Goal: Task Accomplishment & Management: Use online tool/utility

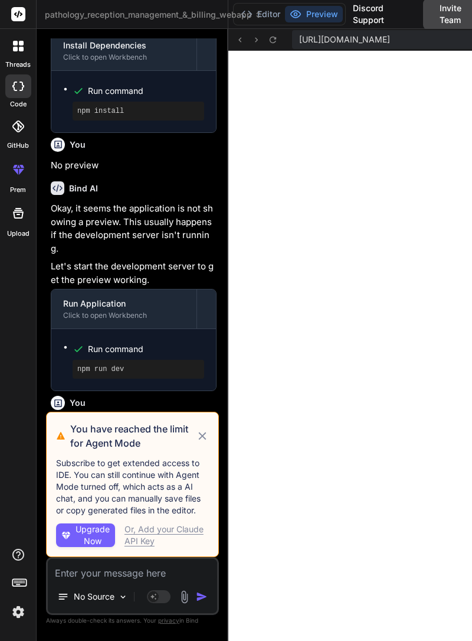
scroll to position [665, 0]
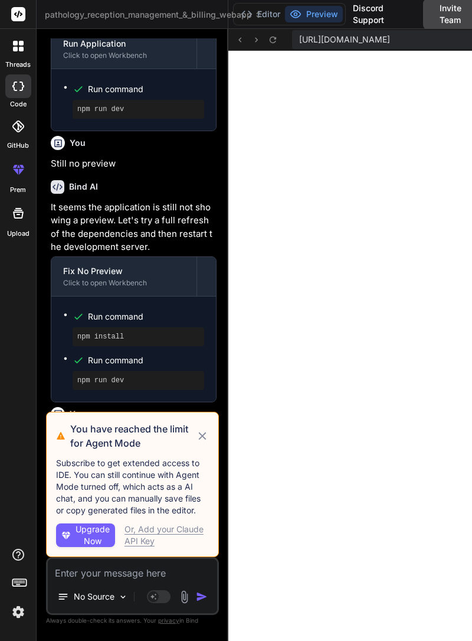
click at [207, 443] on icon at bounding box center [202, 436] width 13 height 14
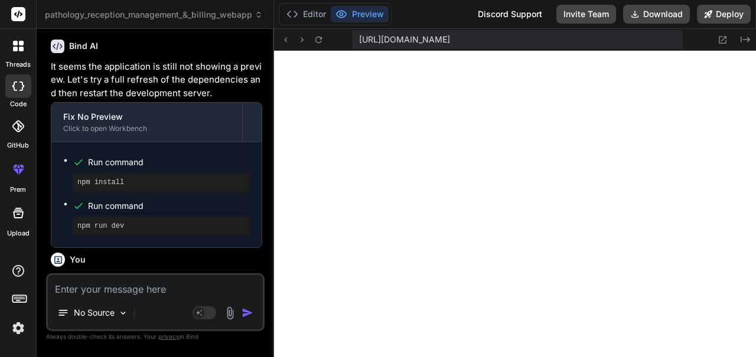
scroll to position [132, 0]
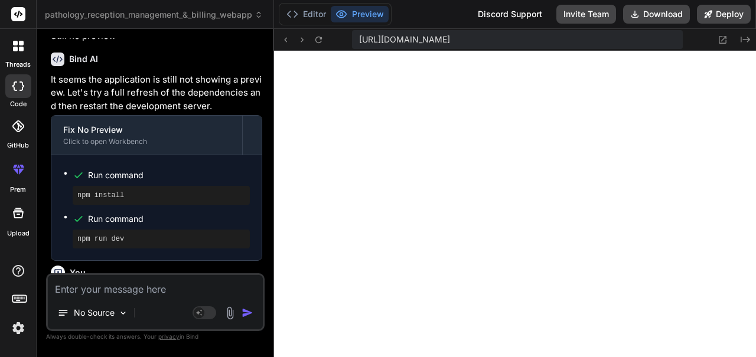
click at [472, 14] on button "Deploy" at bounding box center [724, 14] width 54 height 19
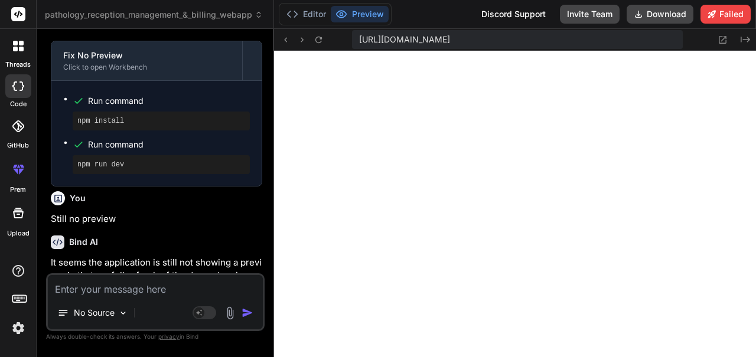
scroll to position [828, 0]
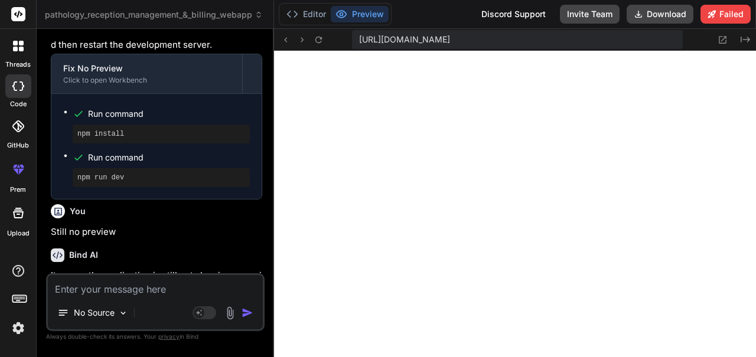
click at [472, 16] on button "Failed" at bounding box center [725, 14] width 50 height 19
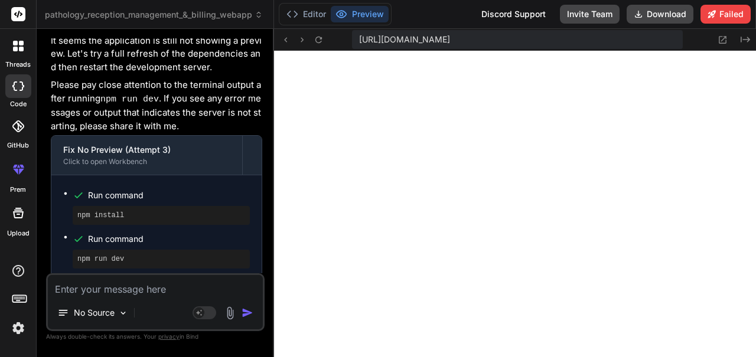
scroll to position [1145, 0]
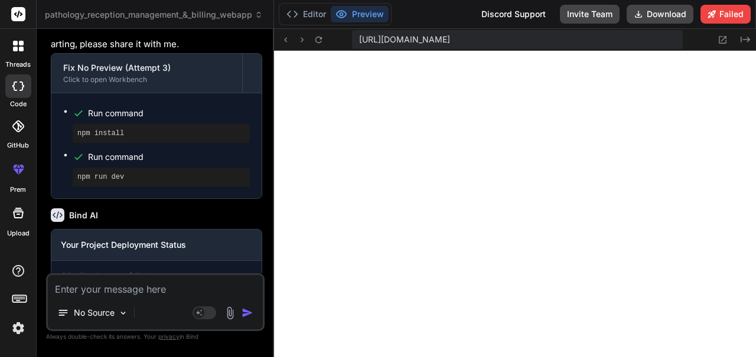
click at [472, 15] on button "Download" at bounding box center [659, 14] width 67 height 19
click at [97, 296] on textarea at bounding box center [155, 285] width 215 height 21
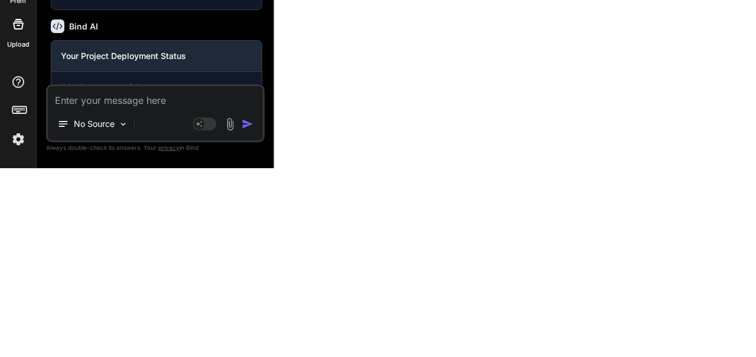
scroll to position [57, 0]
type textarea "x"
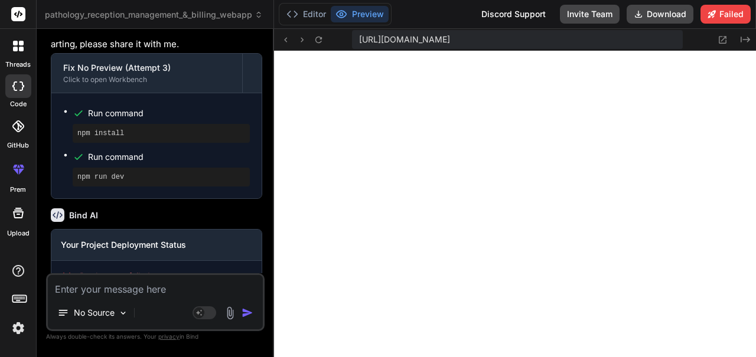
type textarea "D"
type textarea "x"
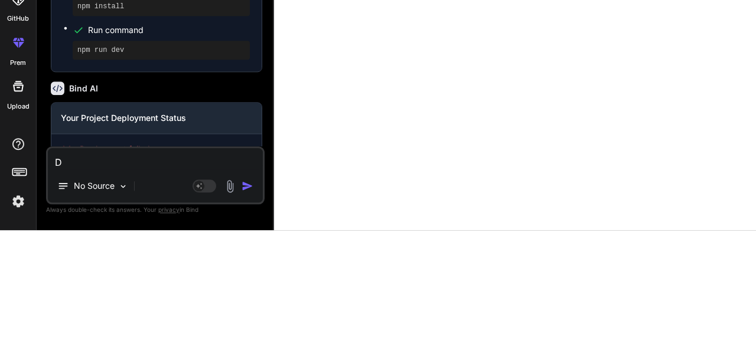
type textarea "De"
type textarea "x"
type textarea "Dep"
type textarea "x"
type textarea "Depl"
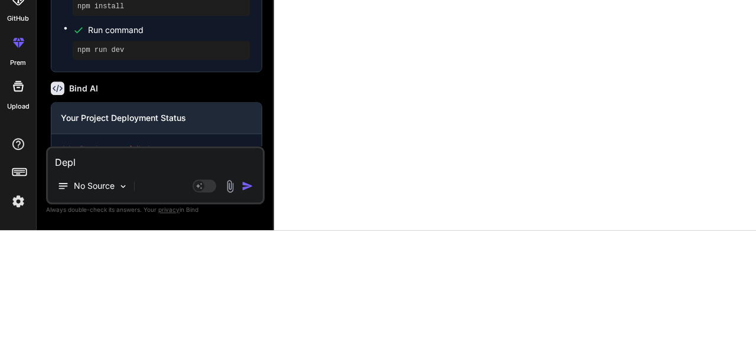
type textarea "x"
type textarea "Deplo"
type textarea "x"
type textarea "Deploy"
type textarea "x"
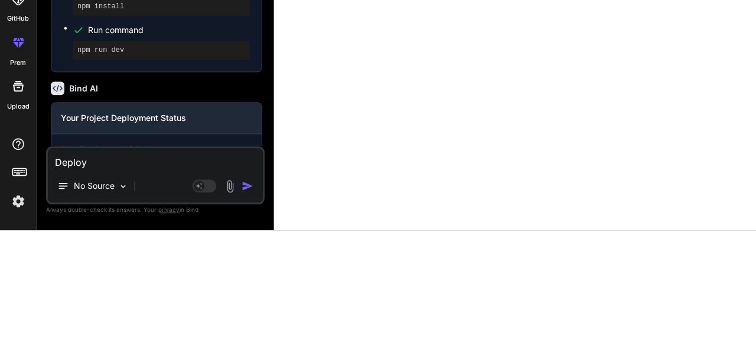
type textarea "Deploy"
type textarea "x"
type textarea "Deploy i"
type textarea "x"
type textarea "Deploy it"
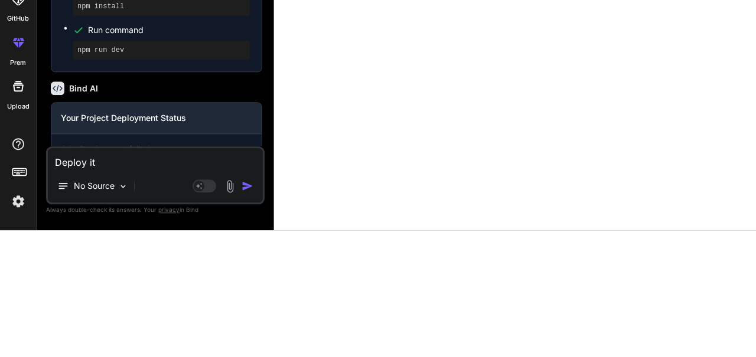
type textarea "x"
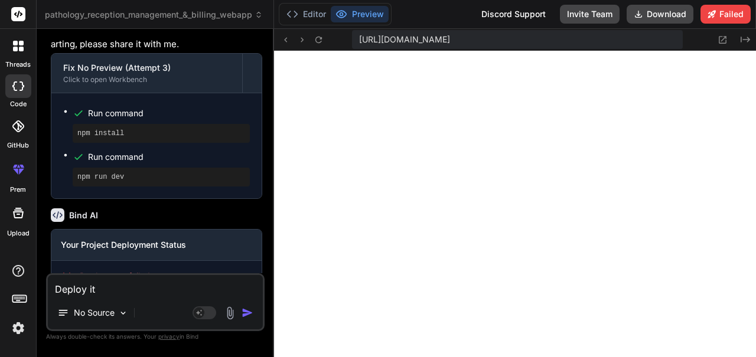
type textarea "Deploy it"
click at [250, 318] on img "button" at bounding box center [247, 313] width 12 height 12
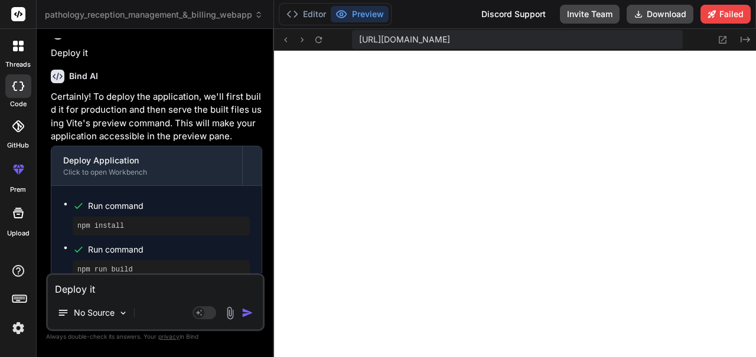
scroll to position [0, 0]
click at [166, 296] on textarea "Deploy it" at bounding box center [155, 285] width 215 height 21
type textarea "x"
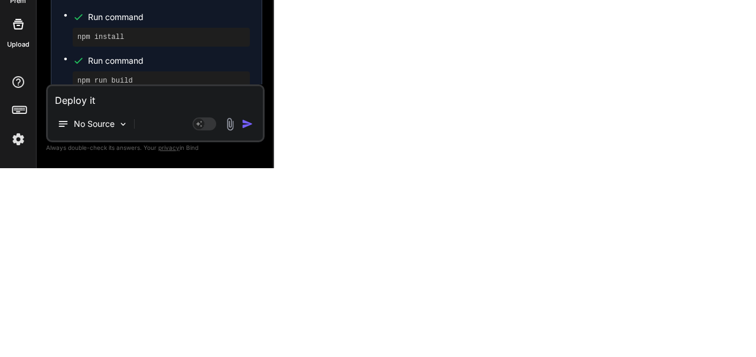
scroll to position [1459, 0]
type textarea "G"
type textarea "x"
type textarea "Ge"
type textarea "x"
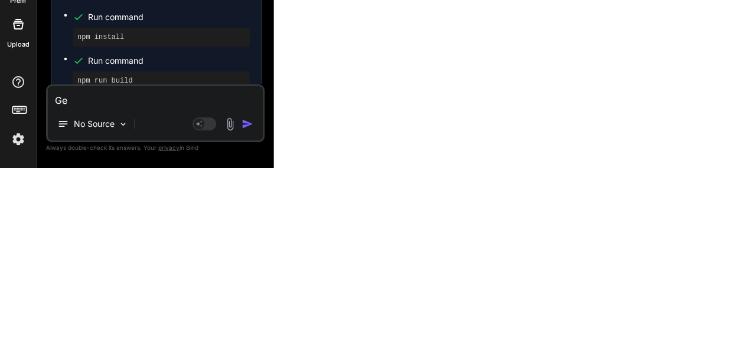
type textarea "Get"
type textarea "x"
type textarea "Gett"
type textarea "x"
type textarea "Getti"
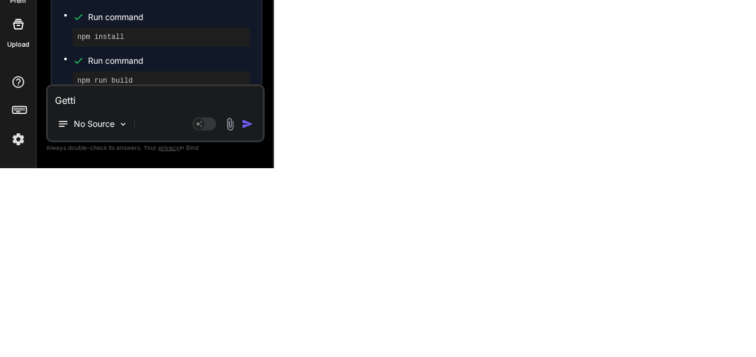
type textarea "x"
type textarea "Gettin"
type textarea "x"
type textarea "Gettinn"
type textarea "x"
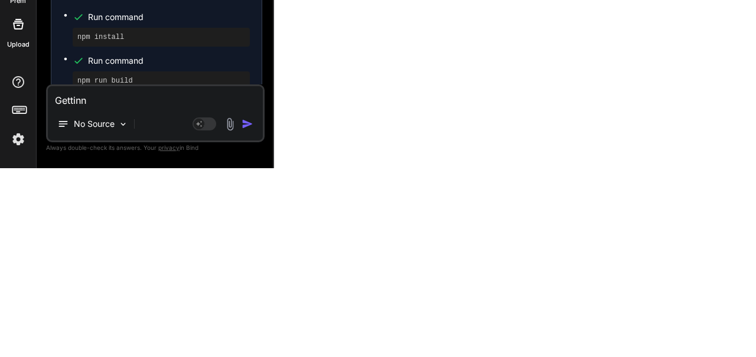
type textarea "Gettinng"
type textarea "x"
type textarea "Getting"
type textarea "x"
type textarea "Getting e"
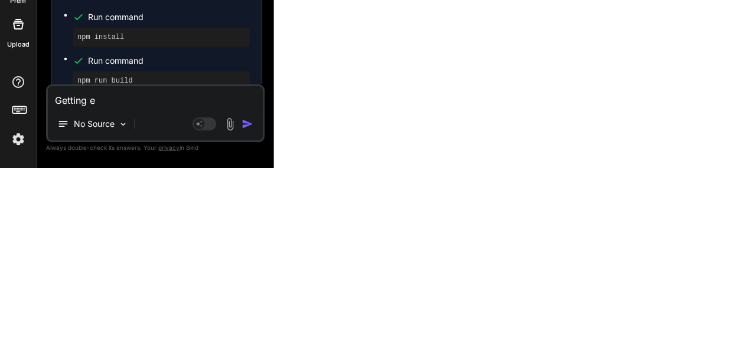
type textarea "x"
type textarea "Getting er"
type textarea "x"
type textarea "Getting err"
type textarea "x"
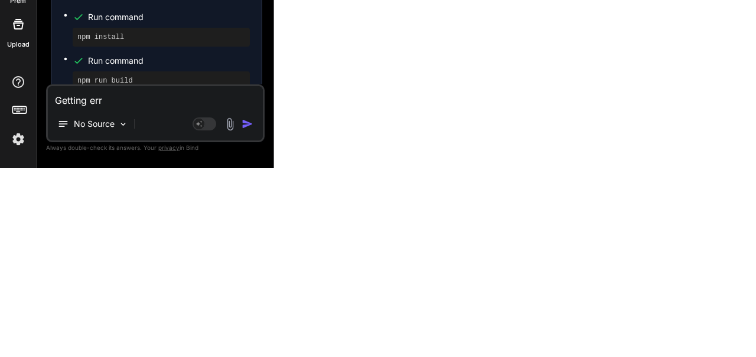
type textarea "Getting erro"
type textarea "x"
type textarea "Getting error"
type textarea "x"
type textarea "Getting error"
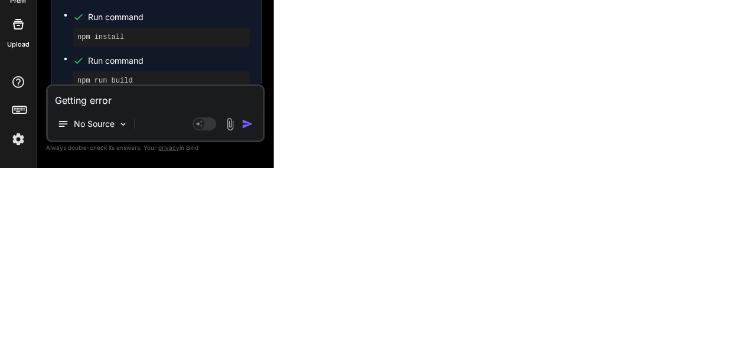
type textarea "x"
type textarea "Getting error c"
type textarea "x"
type textarea "Getting error ca"
type textarea "x"
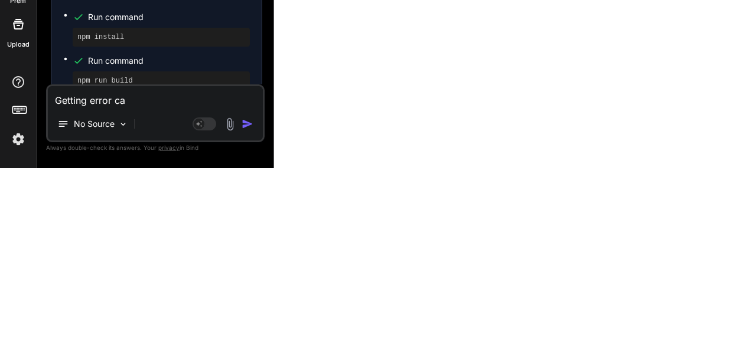
type textarea "Getting error can"
type textarea "x"
type textarea "Getting error can"
type textarea "x"
type textarea "Getting error can n"
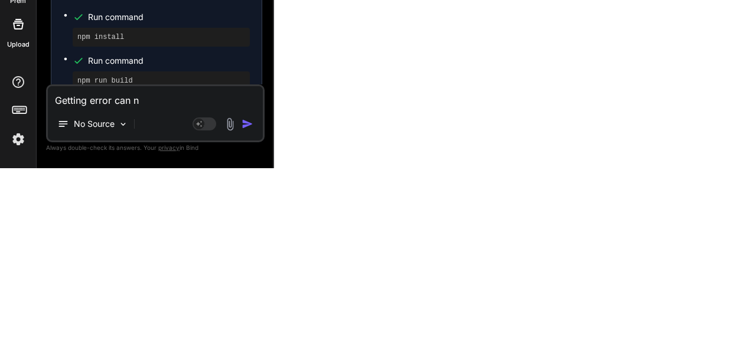
type textarea "x"
type textarea "Getting error can no"
type textarea "x"
type textarea "Getting error can not"
type textarea "x"
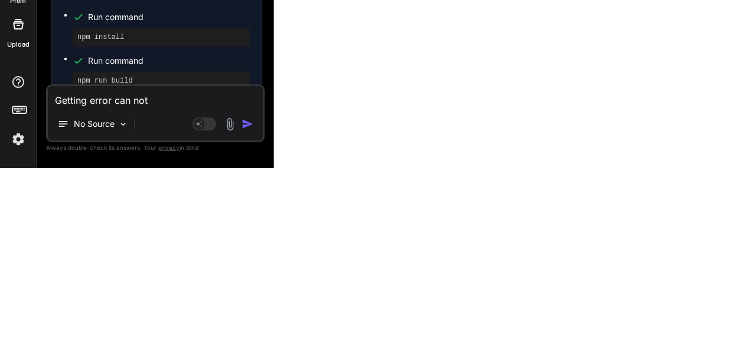
type textarea "Getting error can not"
type textarea "x"
type textarea "Getting error can not g"
type textarea "x"
type textarea "Getting error can not ge"
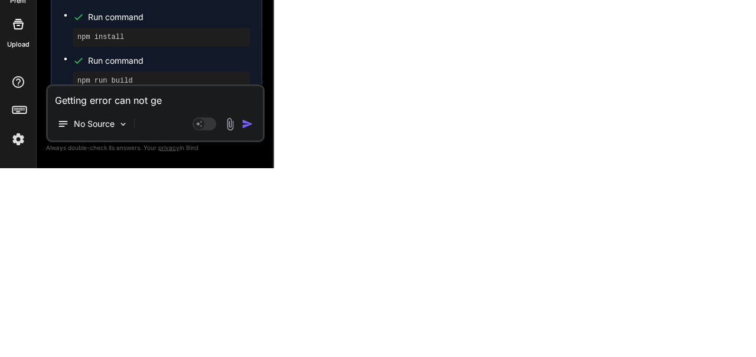
type textarea "x"
type textarea "Getting error can not get"
type textarea "x"
type textarea "Getting error can not get"
click at [250, 309] on img "button" at bounding box center [247, 313] width 12 height 12
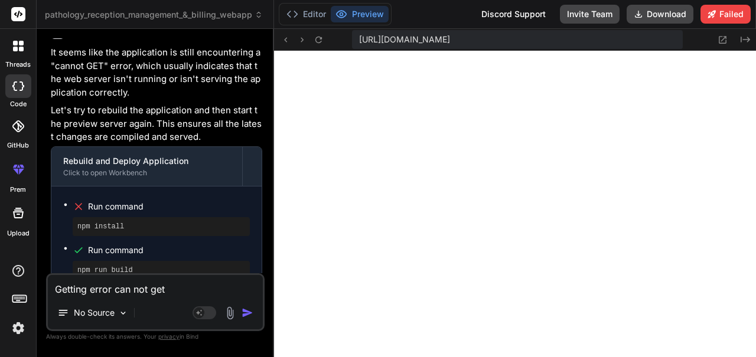
scroll to position [0, 0]
click at [100, 296] on textarea "Getting error can not get" at bounding box center [155, 285] width 215 height 21
type textarea "x"
type textarea "G"
type textarea "x"
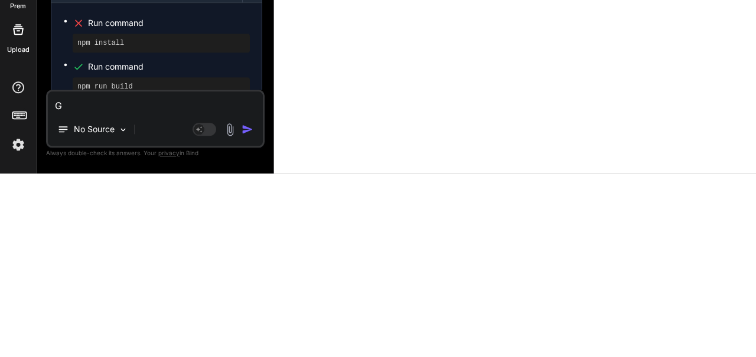
type textarea "Ge"
type textarea "x"
type textarea "Get"
type textarea "x"
type textarea "Gett"
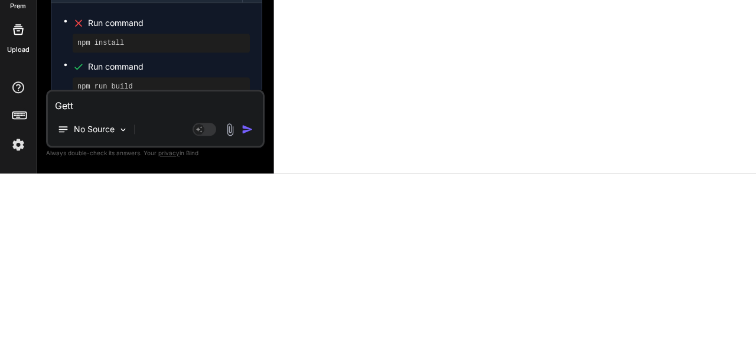
type textarea "x"
type textarea "Getti"
type textarea "x"
type textarea "Gettin"
type textarea "x"
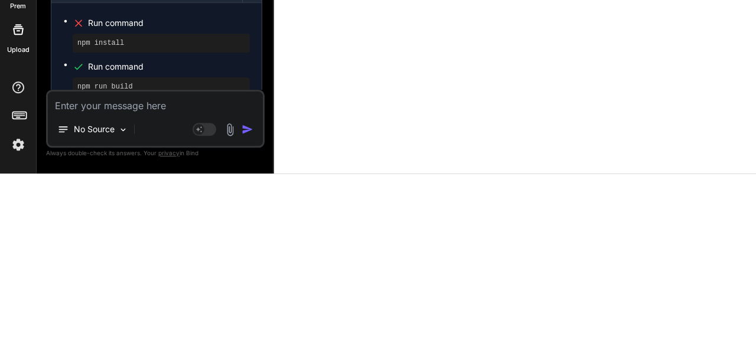
type textarea "Getting"
type textarea "x"
type textarea "Getting e"
type textarea "x"
type textarea "Getting er"
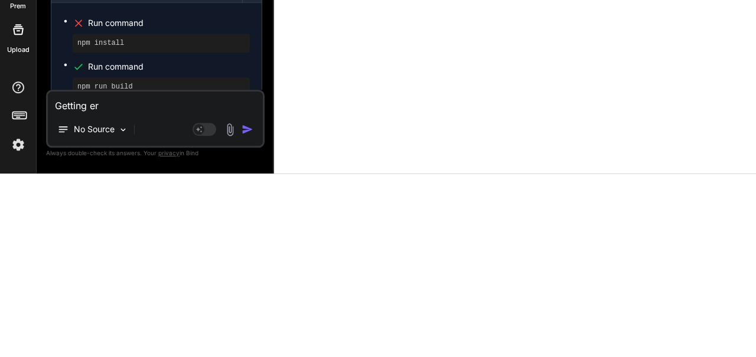
type textarea "x"
type textarea "Getting err"
type textarea "x"
type textarea "Getting erro"
type textarea "x"
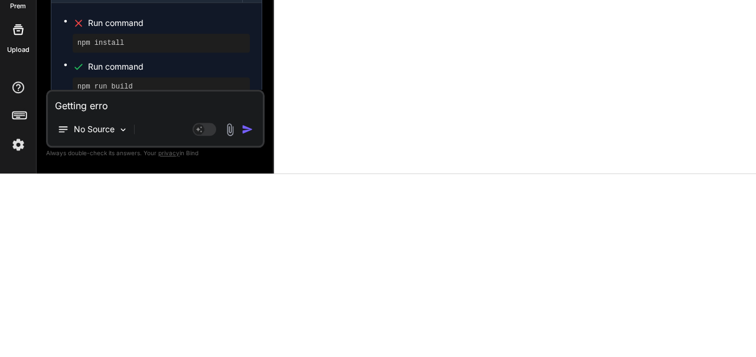
type textarea "Getting error"
type textarea "x"
type textarea "Getting error"
type textarea "x"
type textarea "Getting error c"
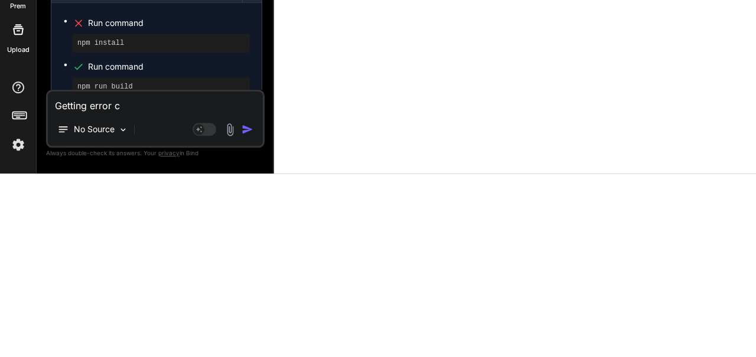
type textarea "x"
type textarea "Getting error co"
type textarea "x"
type textarea "Getting error cod"
type textarea "x"
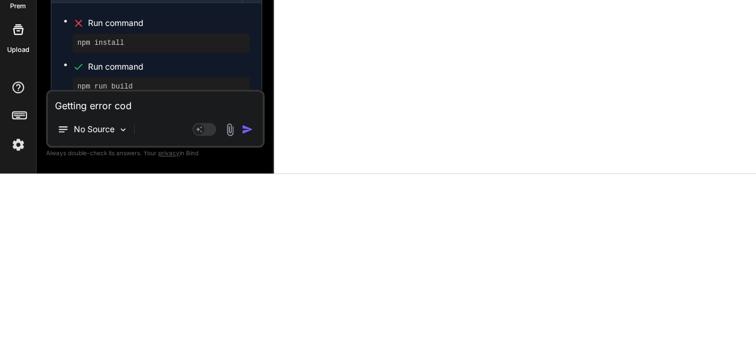
type textarea "Getting error code"
type textarea "x"
type textarea "Getting error code"
type textarea "x"
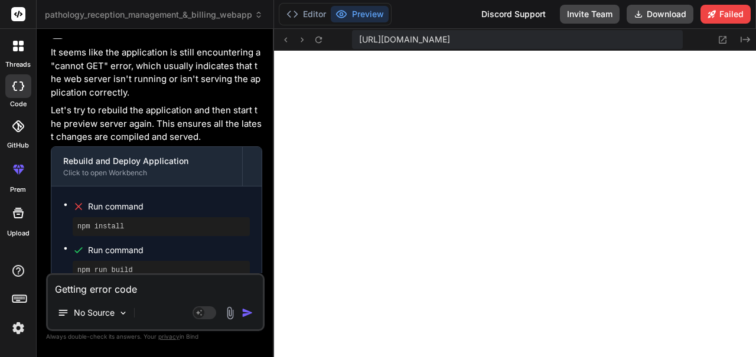
type textarea "Getting error code ""
type textarea "x"
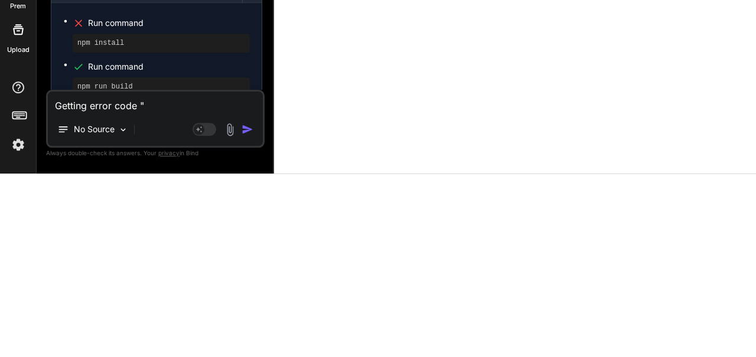
type textarea "Getting error code "c"
type textarea "x"
type textarea "Getting error code "ca"
type textarea "x"
type textarea "Getting error code "can"
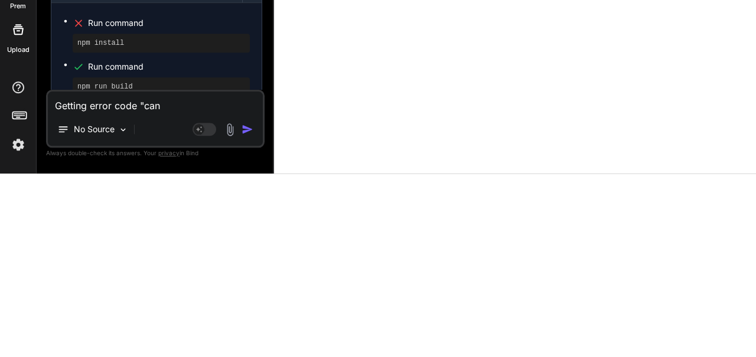
type textarea "x"
type textarea "Getting error code "can"
type textarea "x"
type textarea "Getting error code "can n"
type textarea "x"
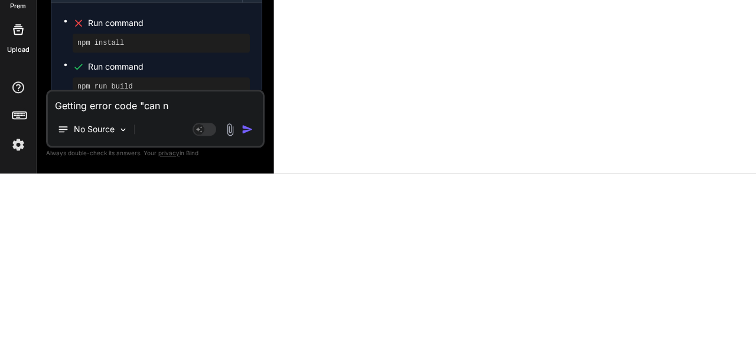
type textarea "Getting error code "can no"
type textarea "x"
type textarea "Getting error code "can not"
type textarea "x"
type textarea "Getting error code "can not"
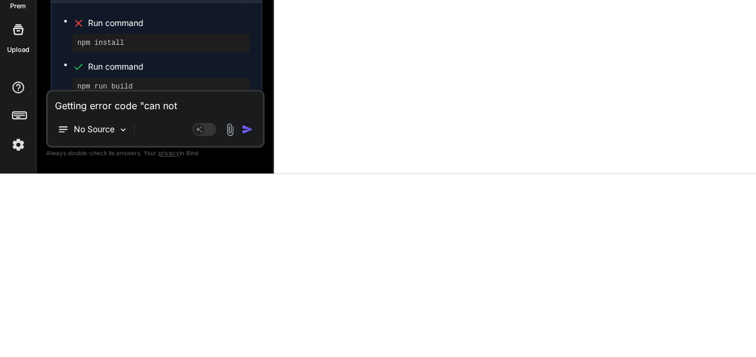
type textarea "x"
type textarea "Getting error code "can not G"
type textarea "x"
type textarea "Getting error code "can not GE"
type textarea "x"
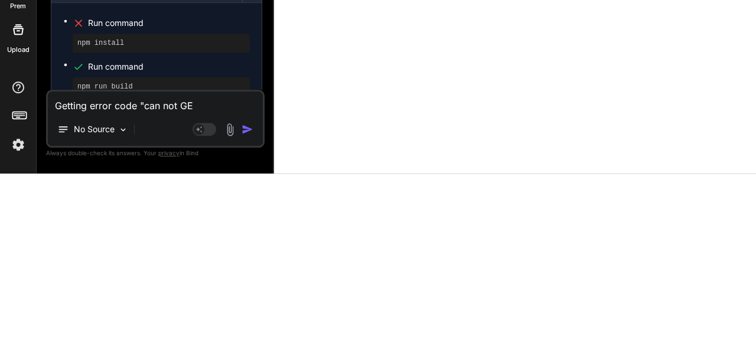
type textarea "Getting error code "can not GET"
type textarea "x"
type textarea "Getting error code "can not GET""
type textarea "x"
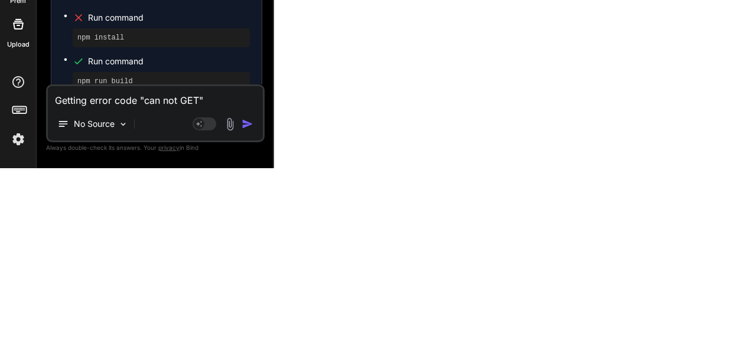
scroll to position [57, 0]
type textarea "Getting error code "can not GET""
click at [243, 313] on img "button" at bounding box center [247, 313] width 12 height 12
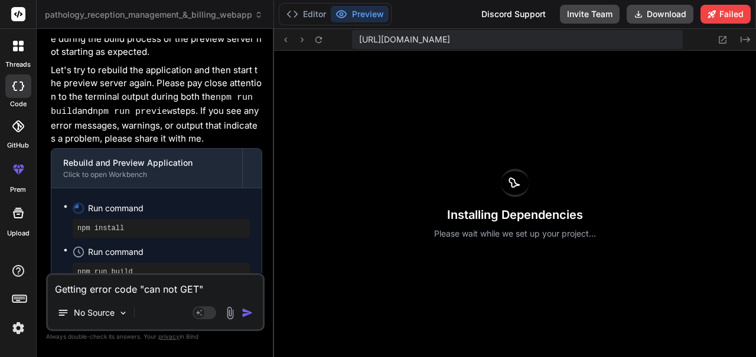
scroll to position [0, 0]
click at [334, 6] on button "Preview" at bounding box center [360, 14] width 58 height 17
click at [314, 22] on button "Editor" at bounding box center [306, 14] width 49 height 17
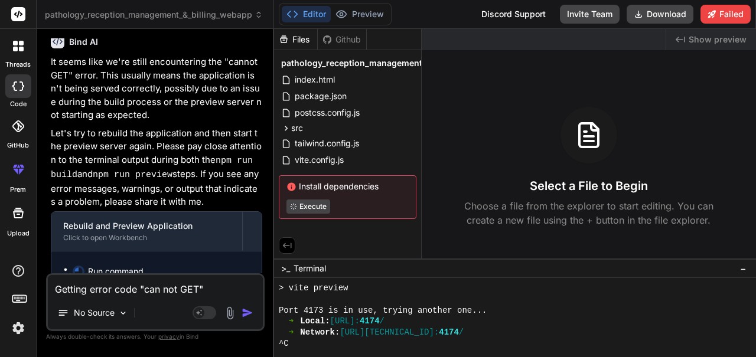
scroll to position [2166, 0]
click at [100, 234] on div "Click to open Workbench" at bounding box center [146, 238] width 167 height 9
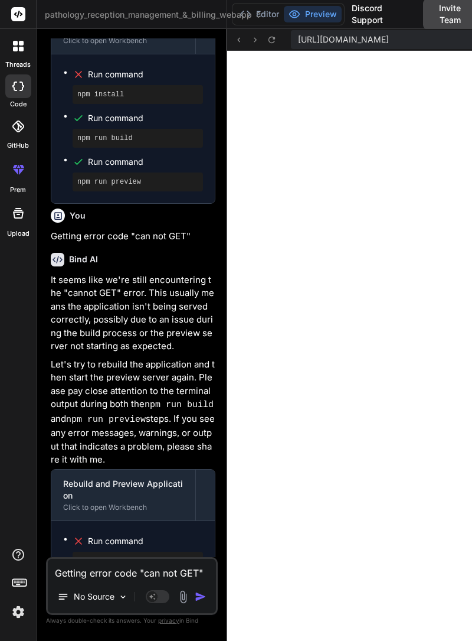
scroll to position [2117, 0]
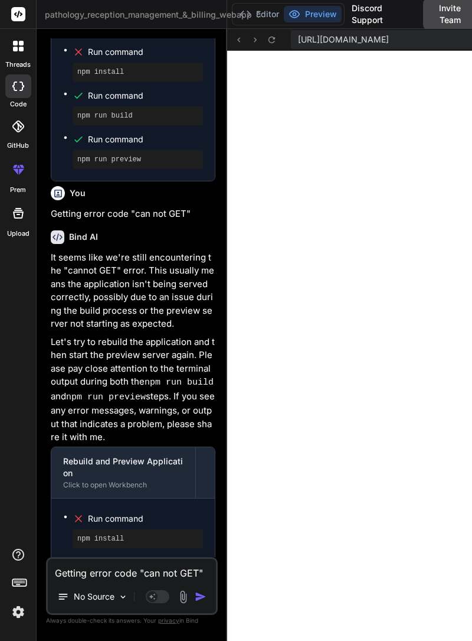
type textarea "x"
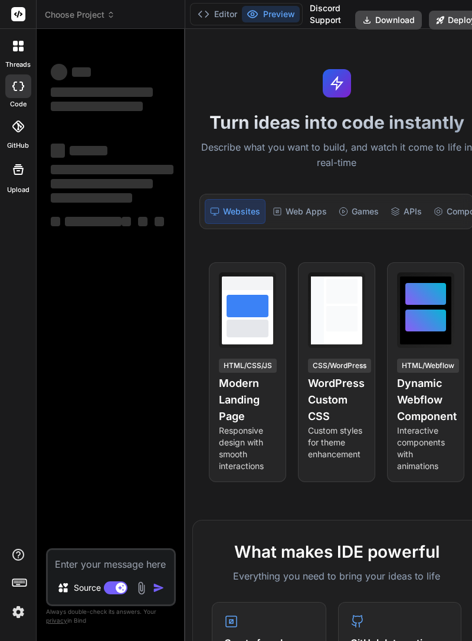
click at [98, 18] on span "Choose Project" at bounding box center [80, 15] width 70 height 12
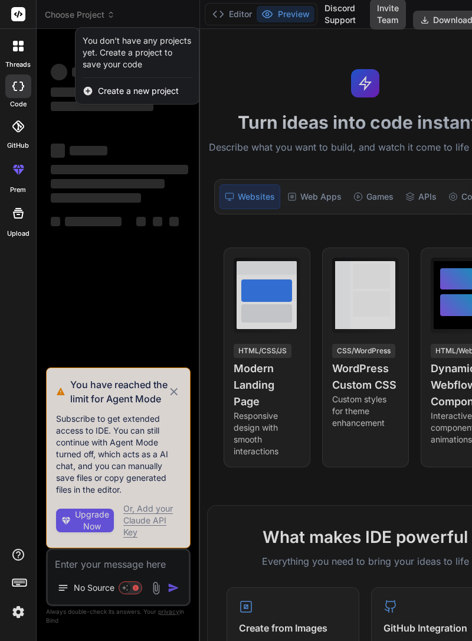
click at [102, 8] on div at bounding box center [236, 320] width 472 height 641
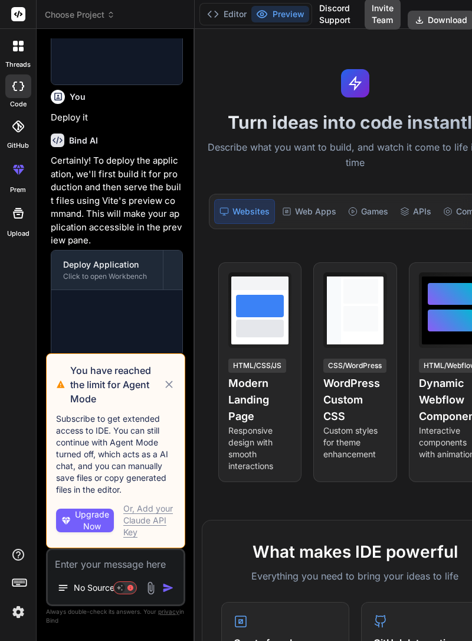
scroll to position [919, 0]
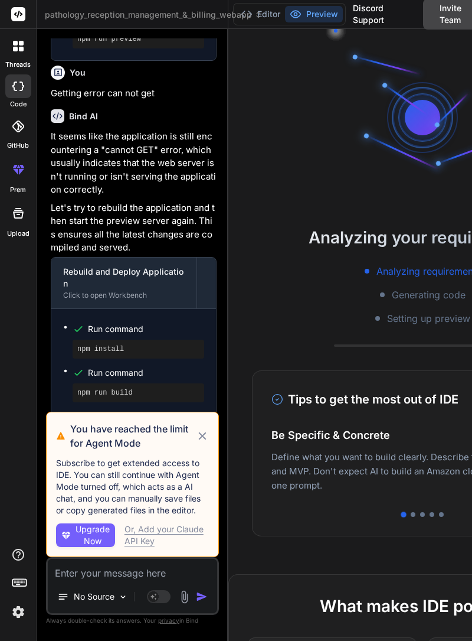
click at [202, 443] on icon at bounding box center [202, 436] width 13 height 14
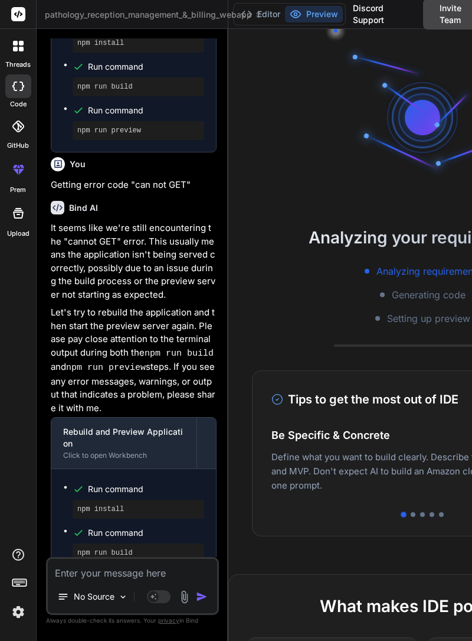
scroll to position [1225, 0]
type textarea "x"
